Goal: Find specific page/section

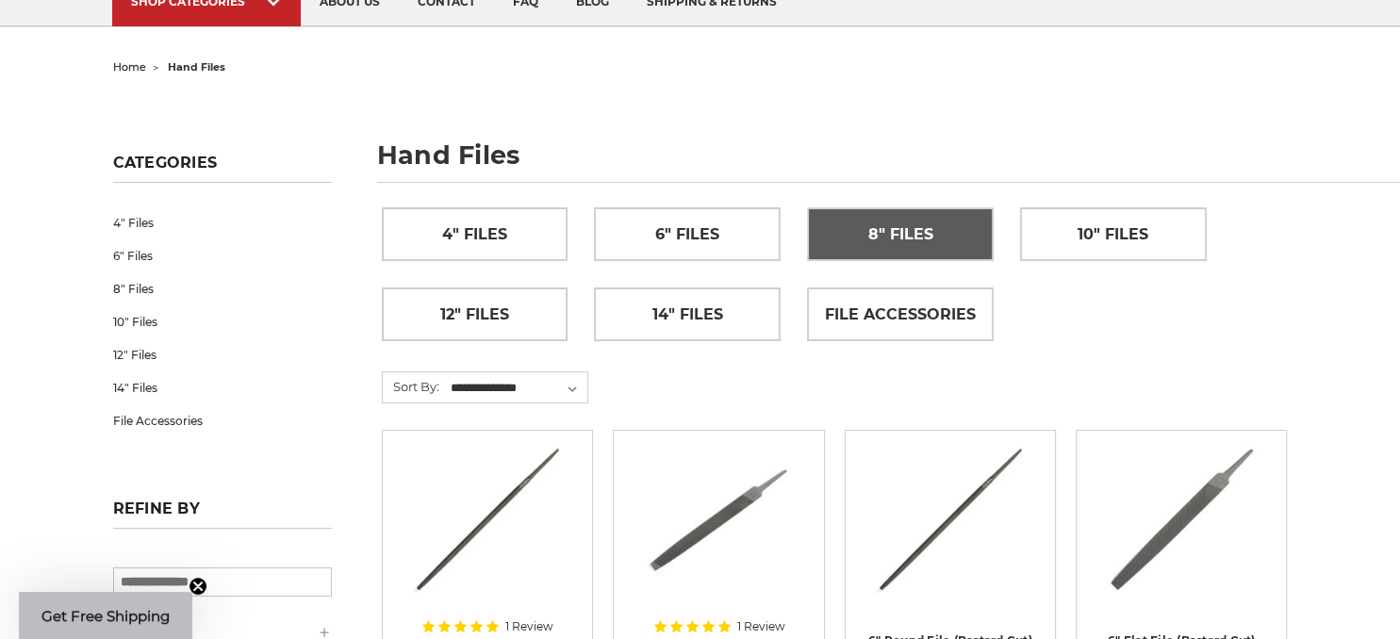
click at [906, 239] on span "8" Files" at bounding box center [900, 235] width 65 height 32
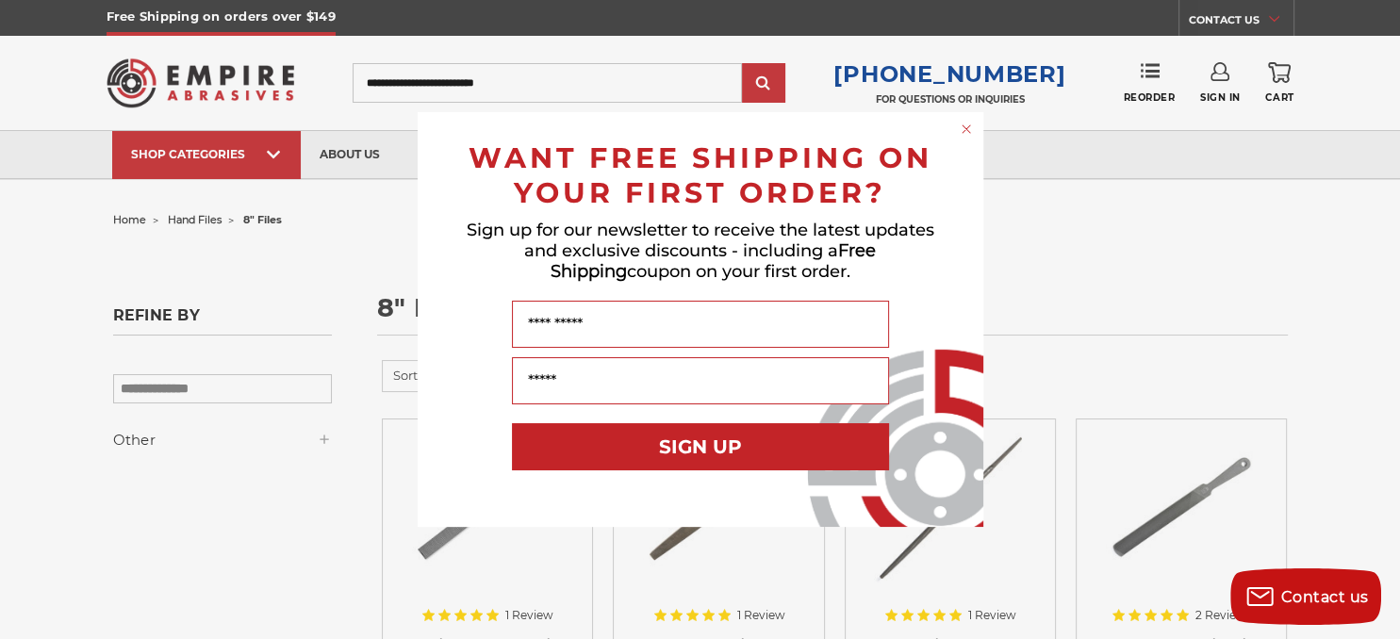
click at [966, 126] on circle "Close dialog" at bounding box center [966, 130] width 18 height 18
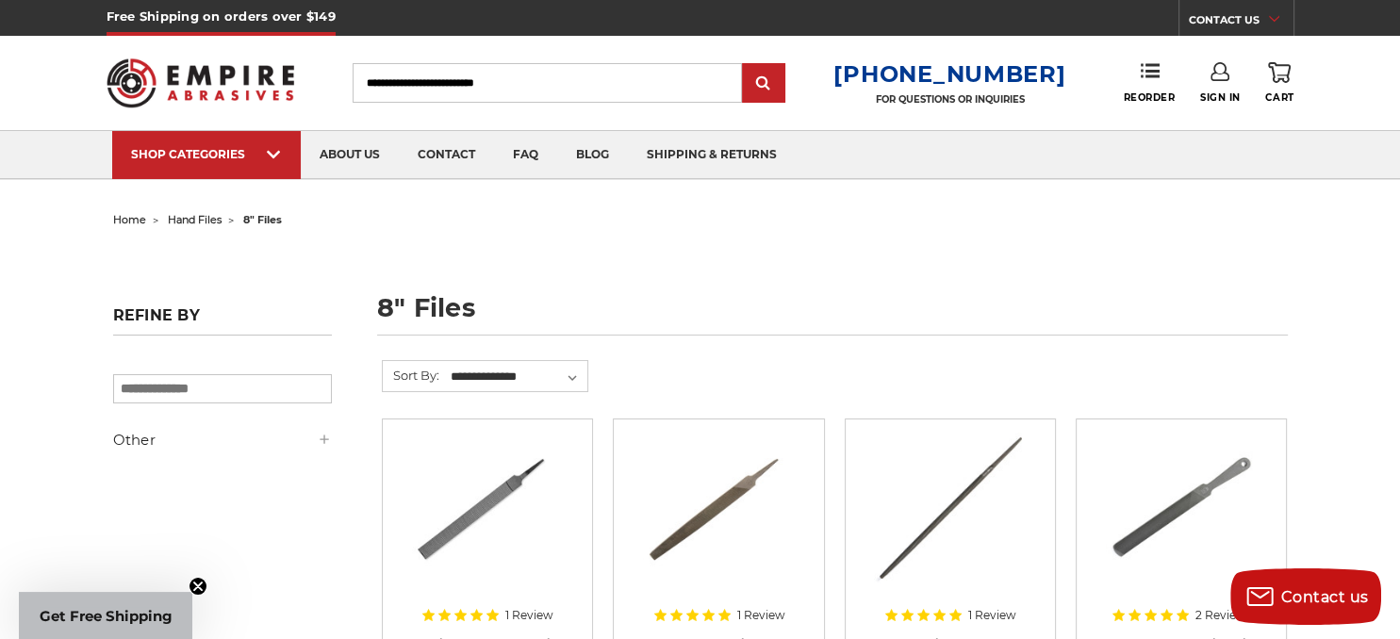
click at [203, 221] on span "hand files" at bounding box center [195, 219] width 54 height 13
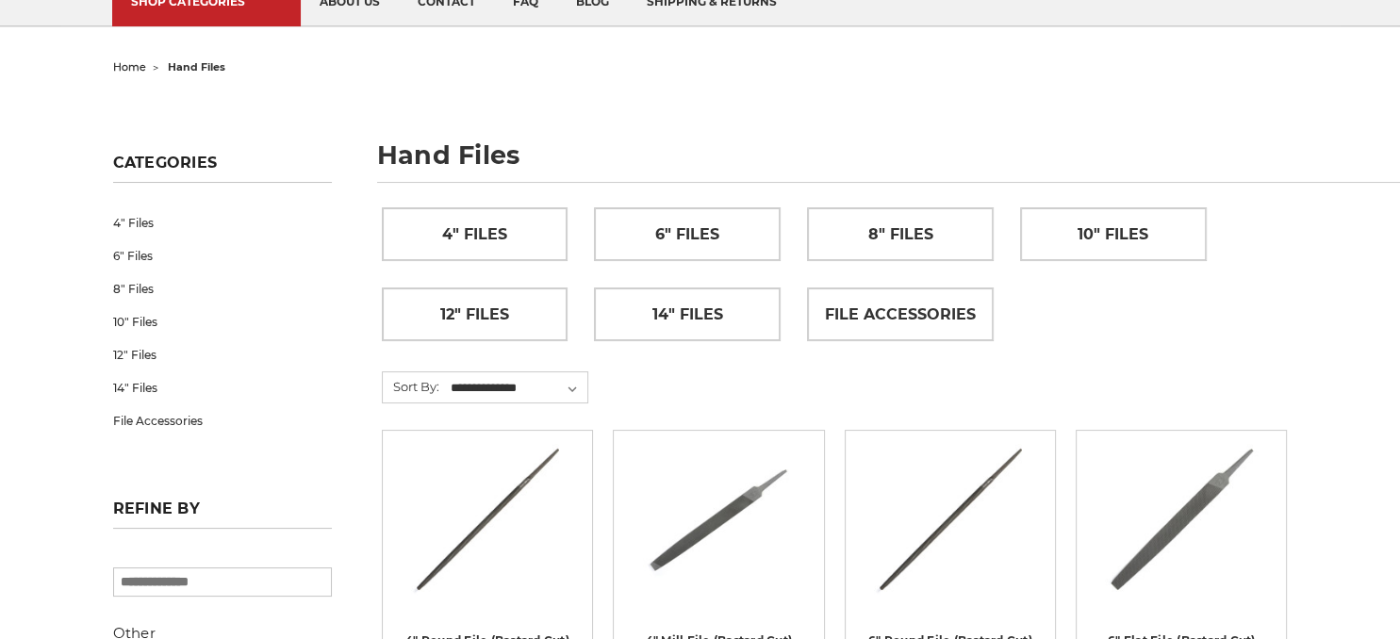
scroll to position [153, 0]
